Goal: Task Accomplishment & Management: Manage account settings

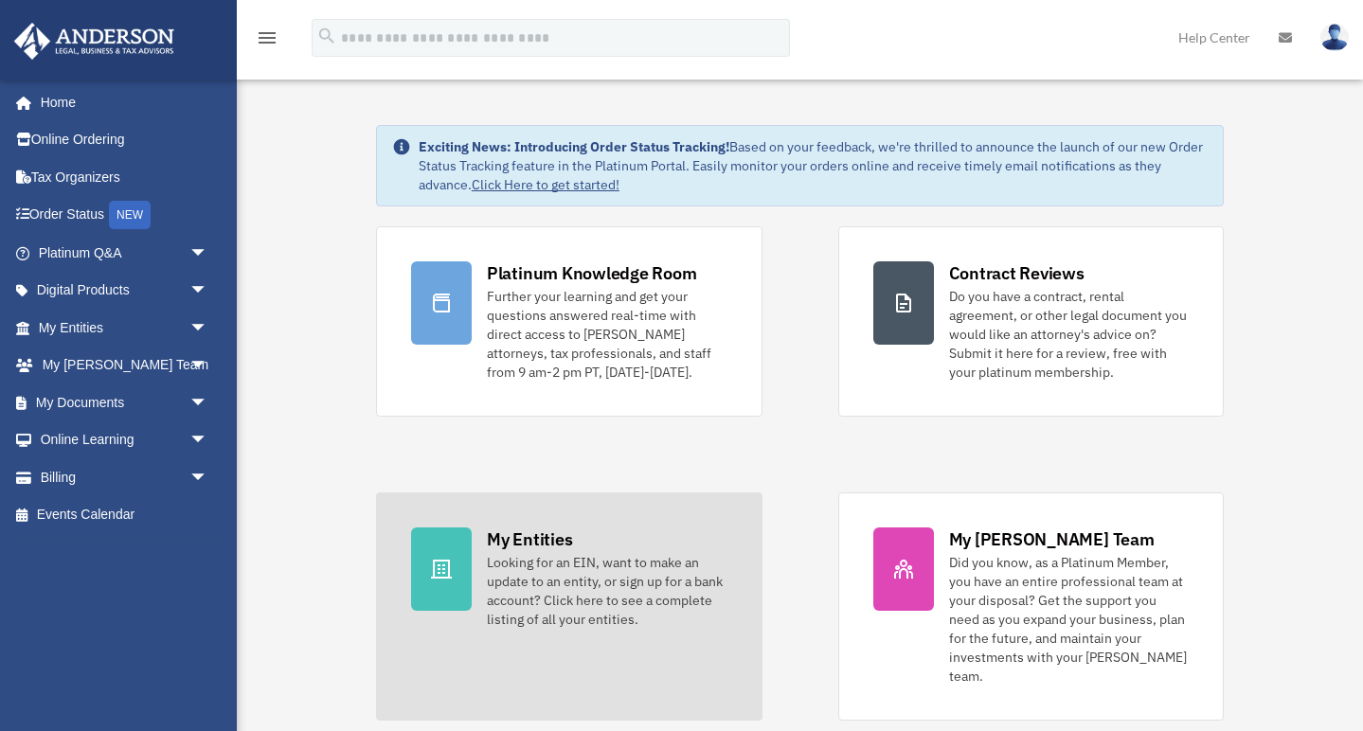
click at [476, 570] on link "My Entities Looking for an EIN, want to make an update to an entity, or sign up…" at bounding box center [569, 606] width 386 height 228
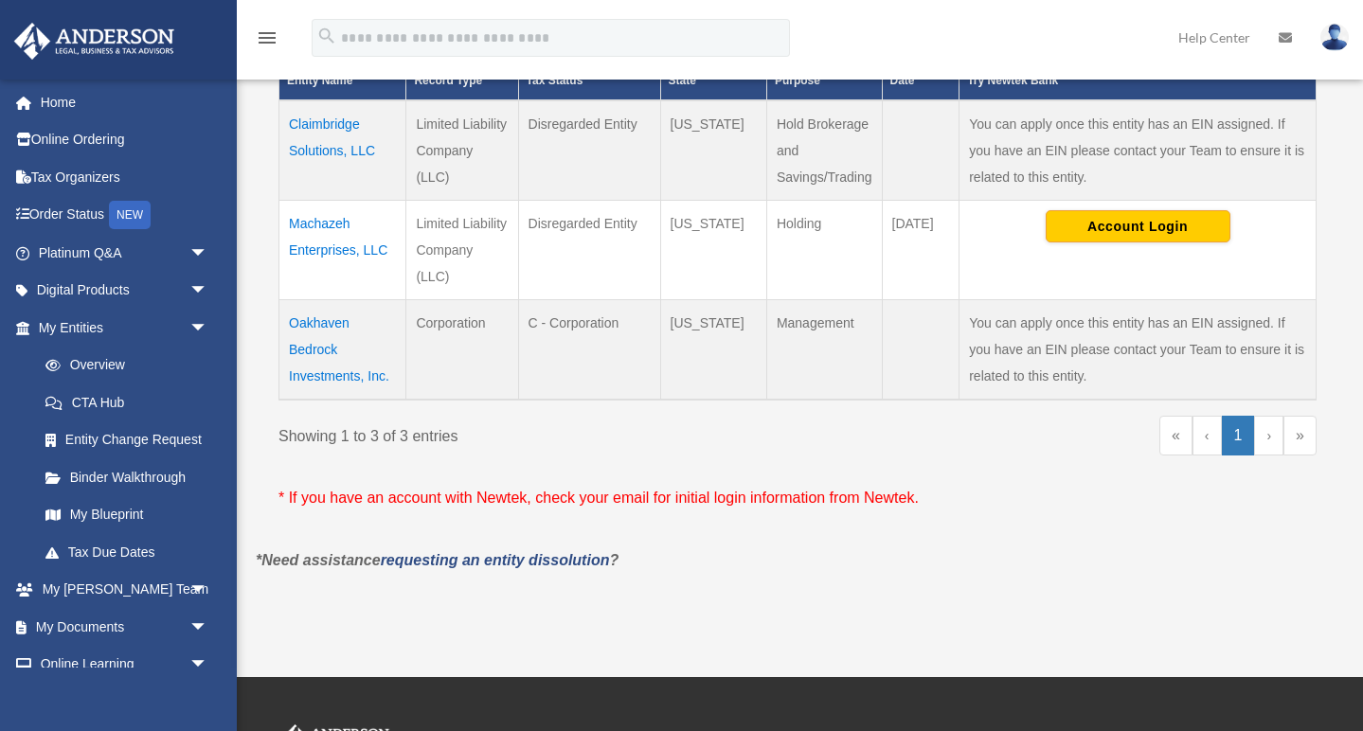
scroll to position [490, 0]
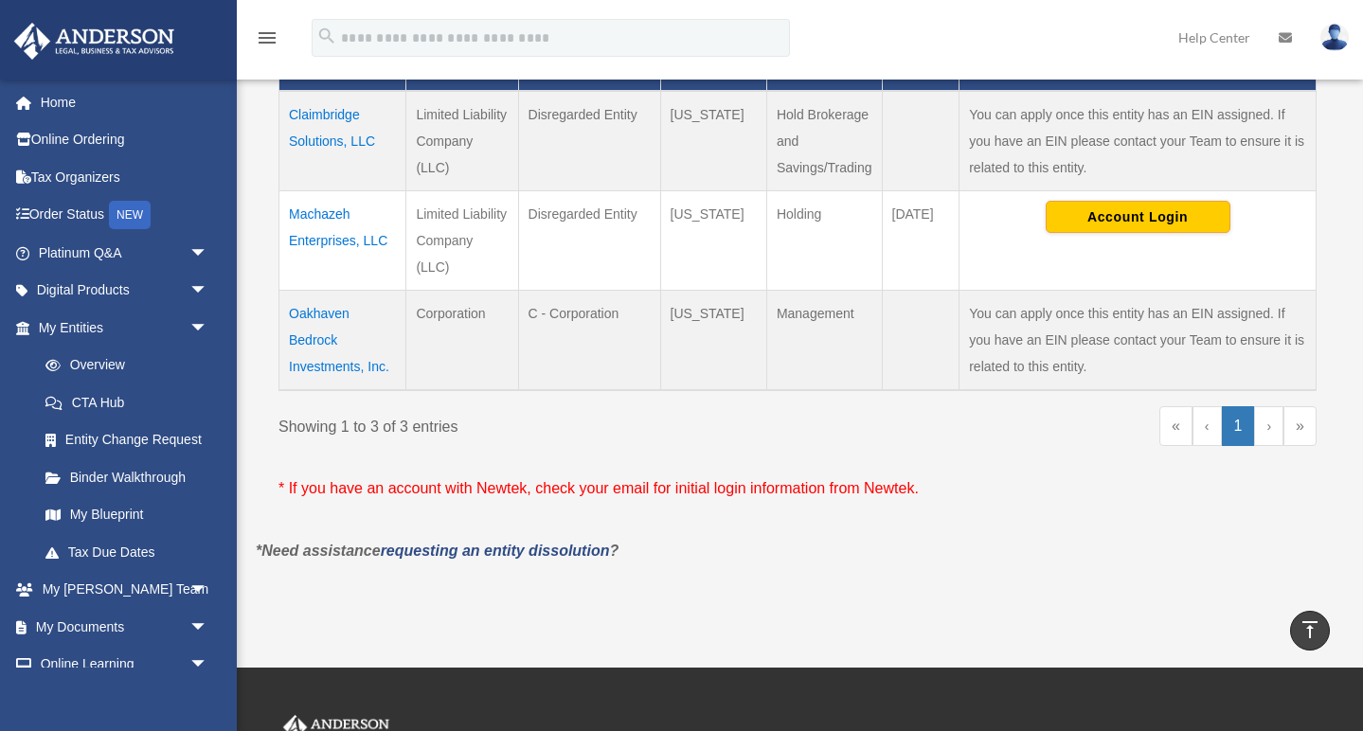
click at [322, 324] on td "Oakhaven Bedrock Investments, Inc." at bounding box center [342, 340] width 127 height 100
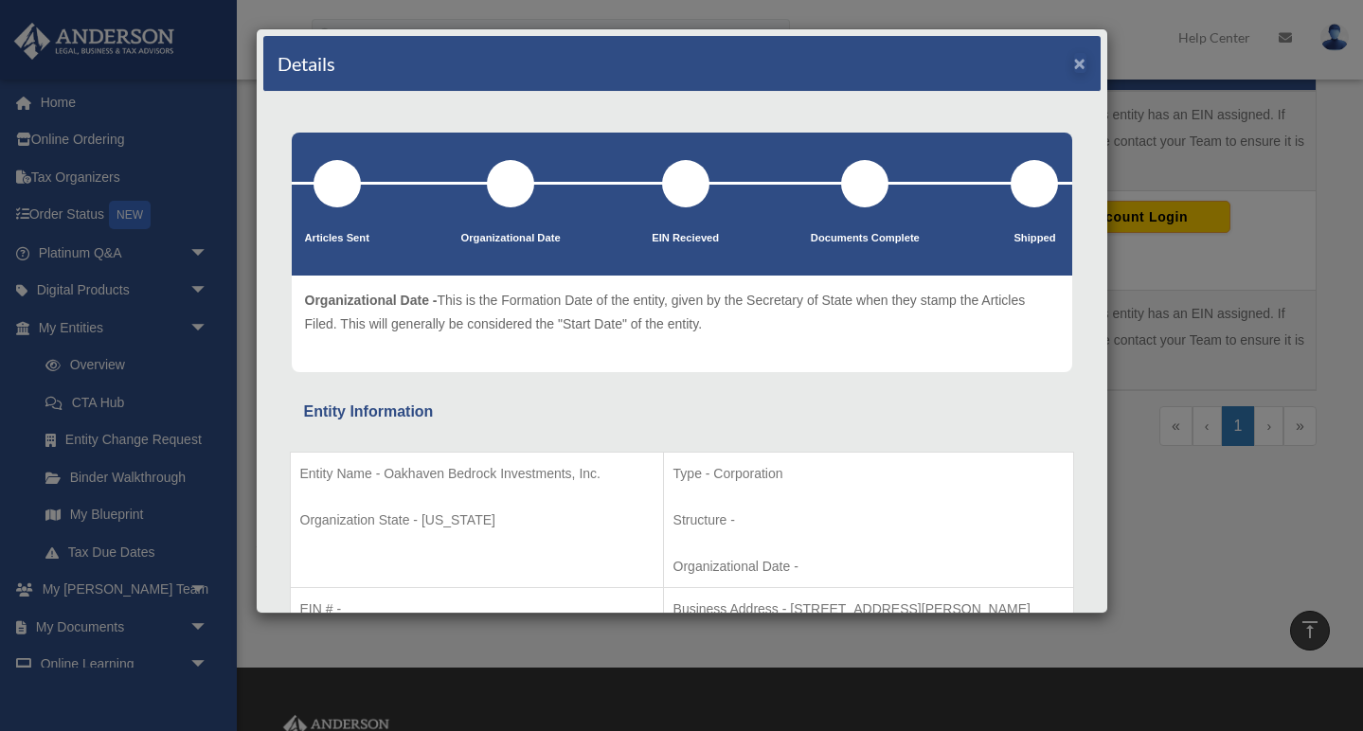
click at [1079, 63] on button "×" at bounding box center [1080, 63] width 12 height 20
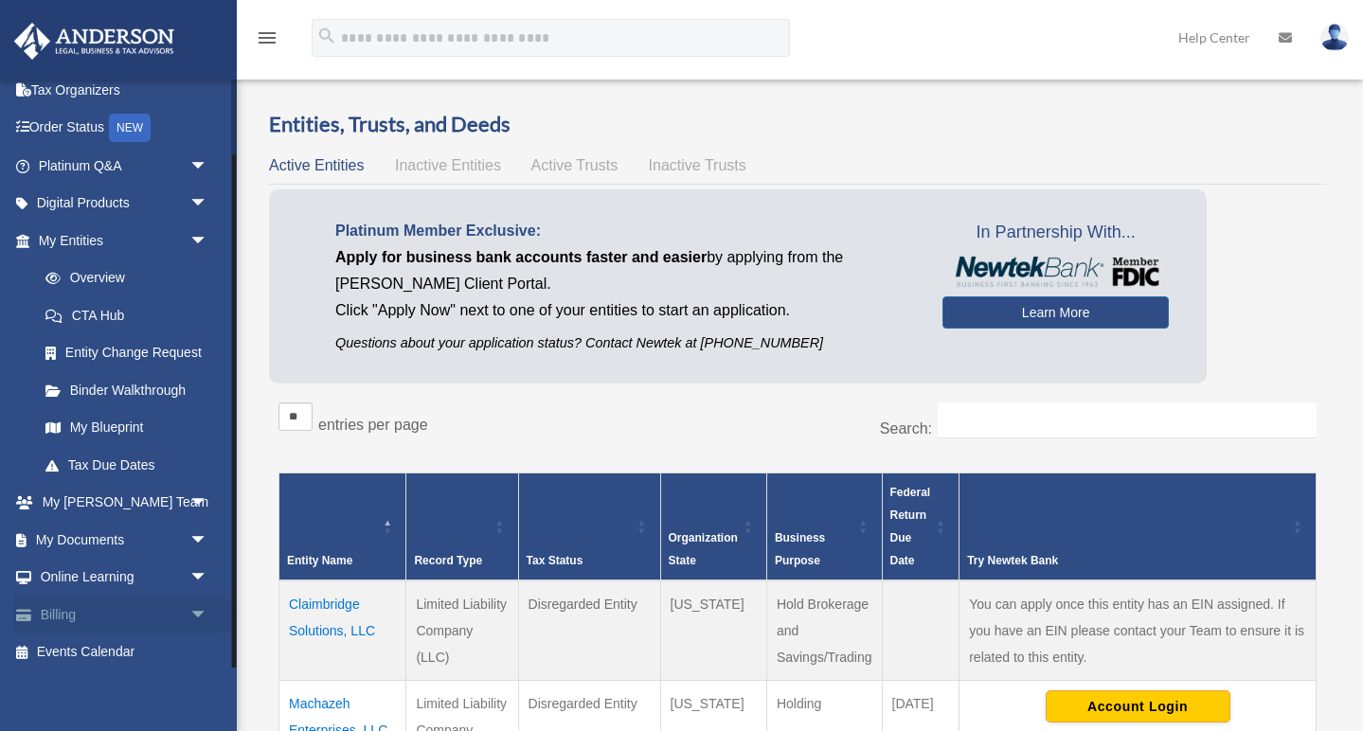
scroll to position [86, 0]
click at [78, 604] on link "Billing arrow_drop_down" at bounding box center [124, 616] width 223 height 38
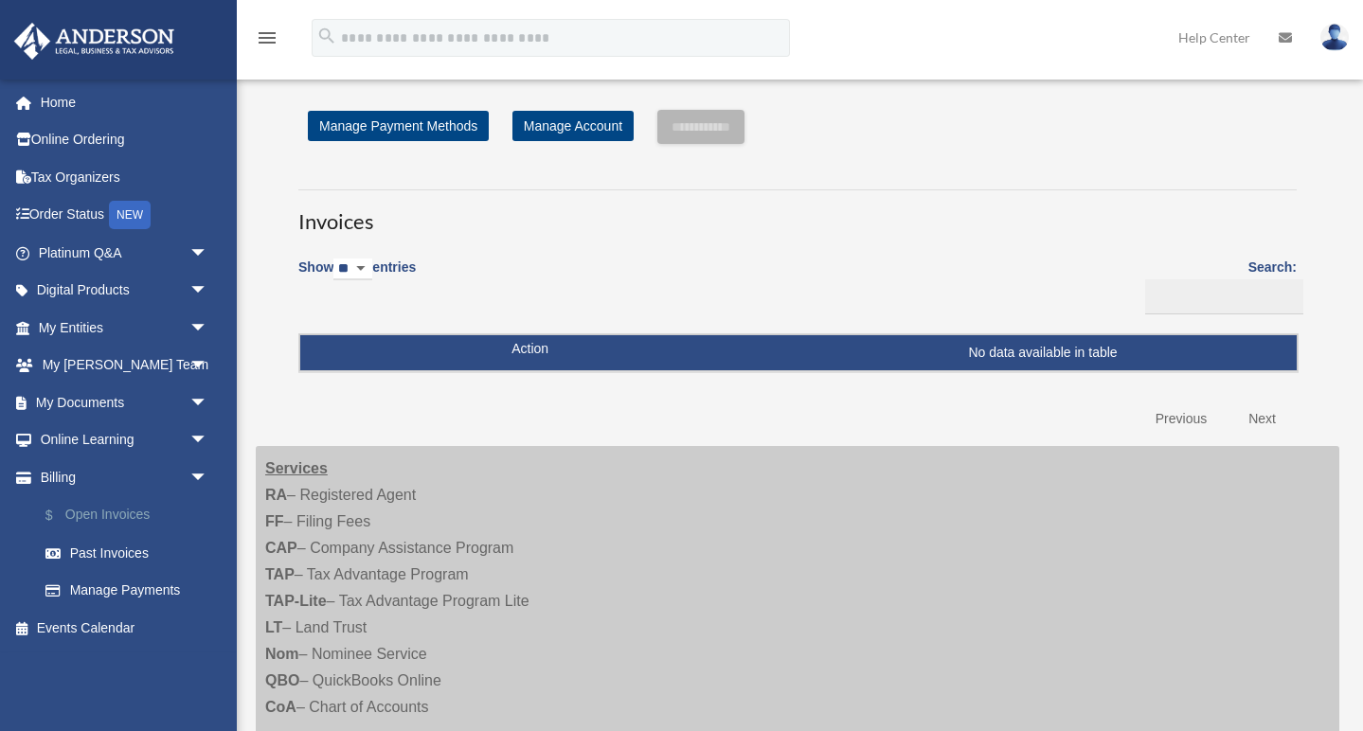
click at [108, 513] on link "$ Open Invoices" at bounding box center [132, 515] width 210 height 39
click at [101, 552] on link "Past Invoices" at bounding box center [132, 553] width 210 height 38
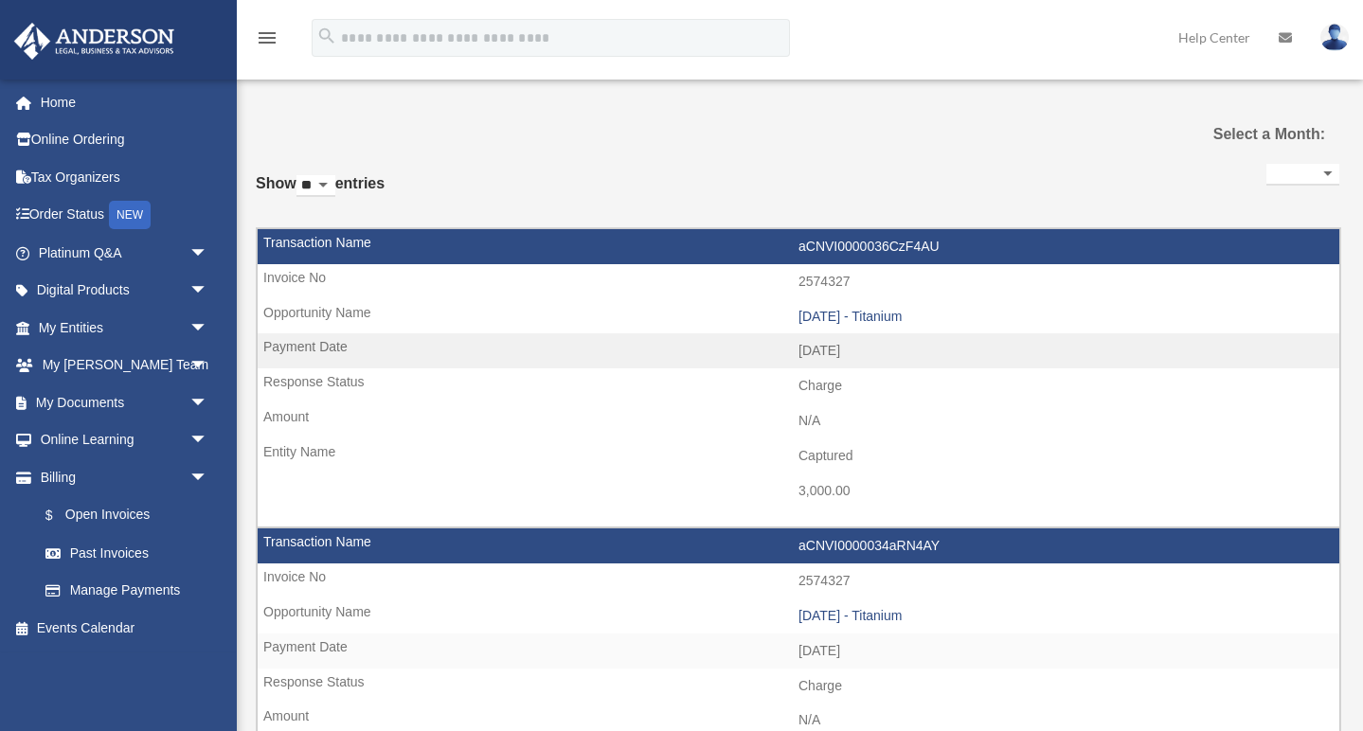
select select
click at [81, 319] on link "My Entities arrow_drop_down" at bounding box center [124, 328] width 223 height 38
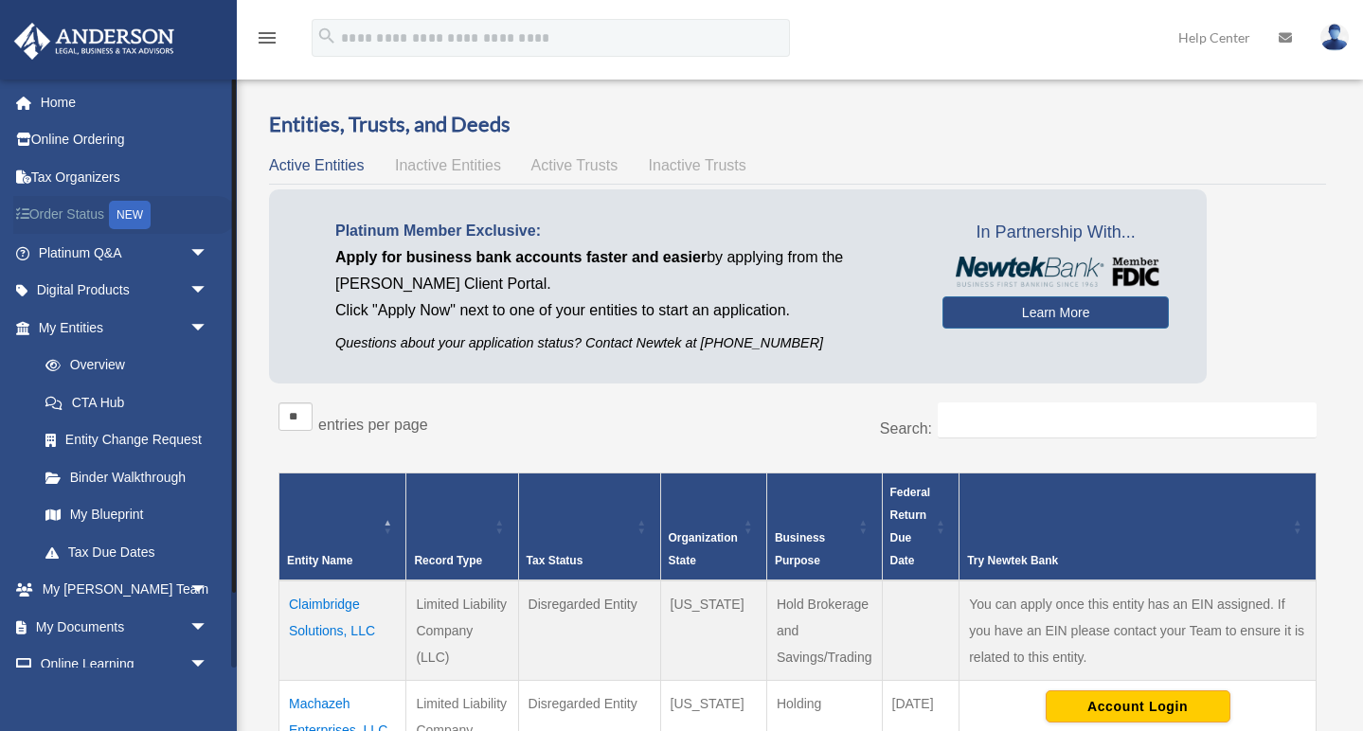
click at [77, 209] on link "Order Status NEW" at bounding box center [124, 215] width 223 height 39
